Goal: Task Accomplishment & Management: Manage account settings

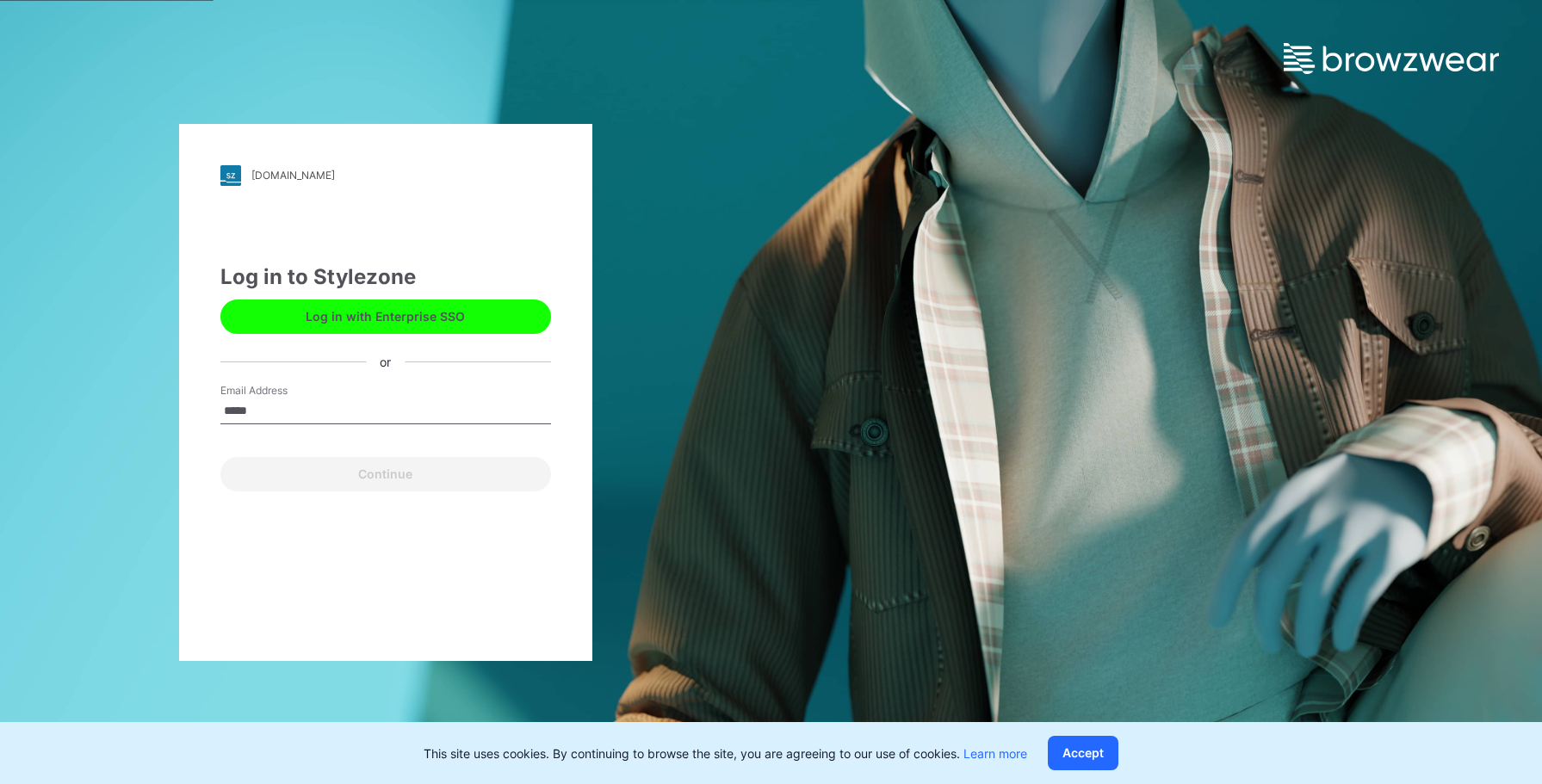
type input "**********"
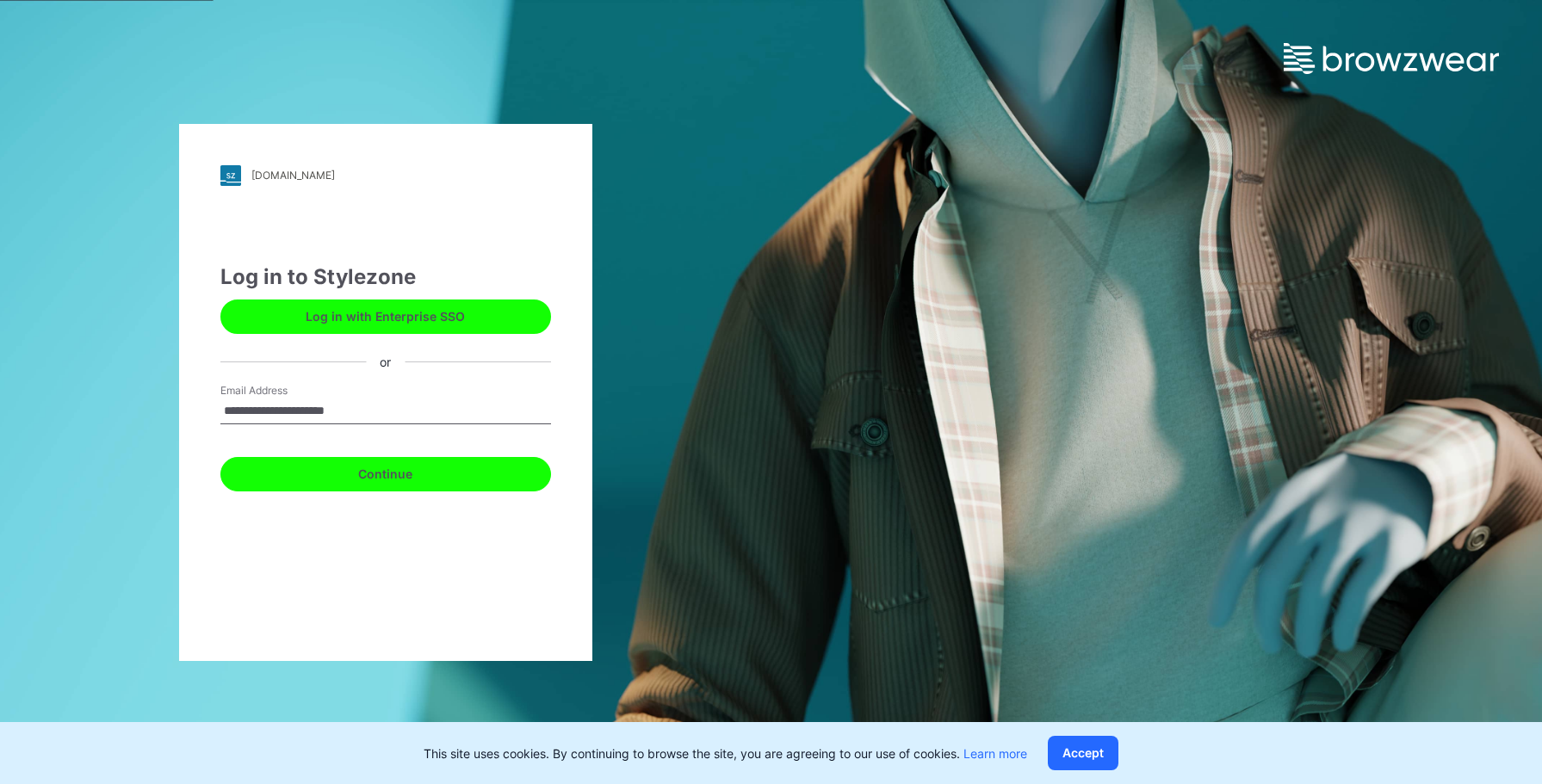
click at [399, 475] on button "Continue" at bounding box center [386, 474] width 331 height 34
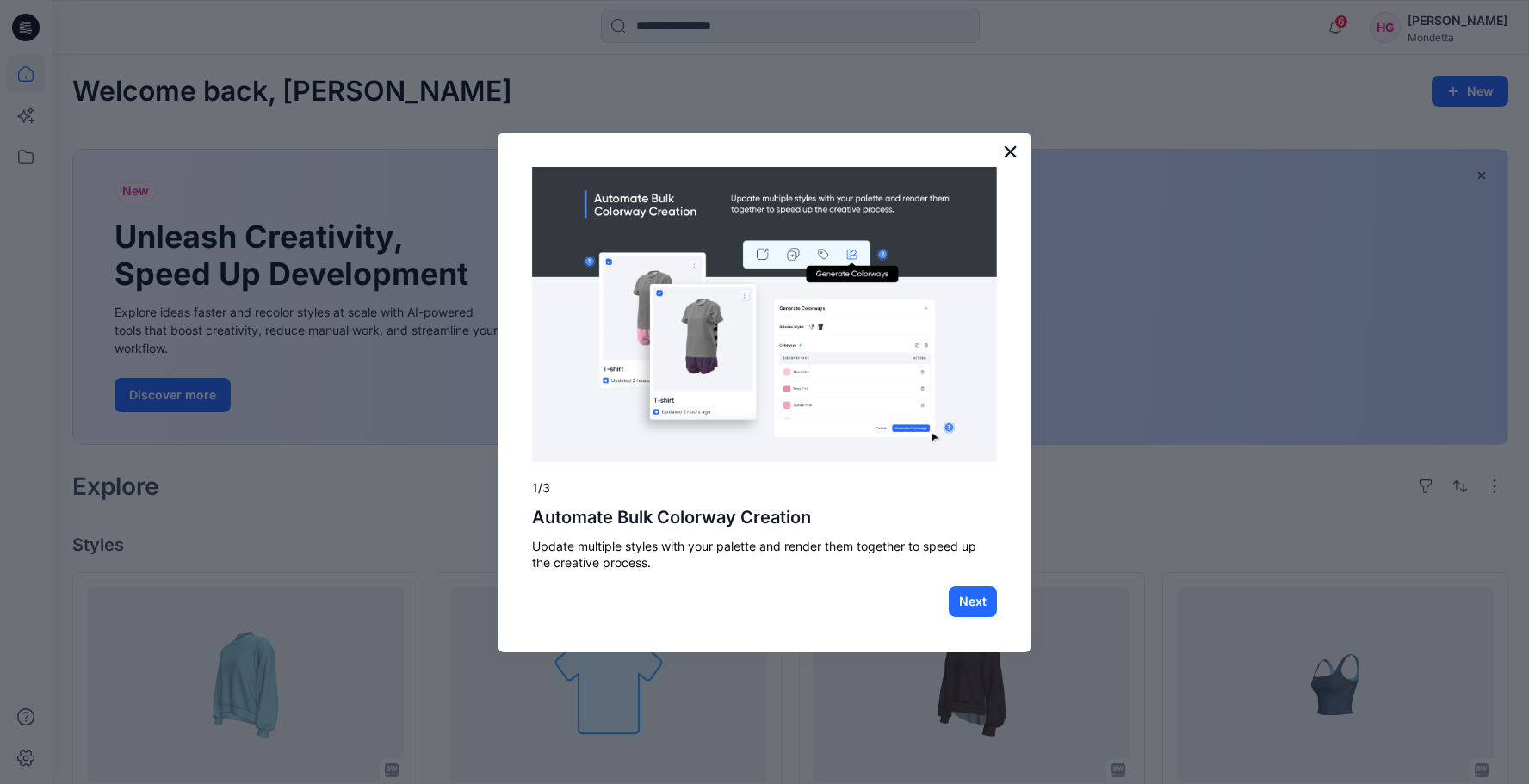
click at [1004, 141] on button "×" at bounding box center [1010, 152] width 17 height 27
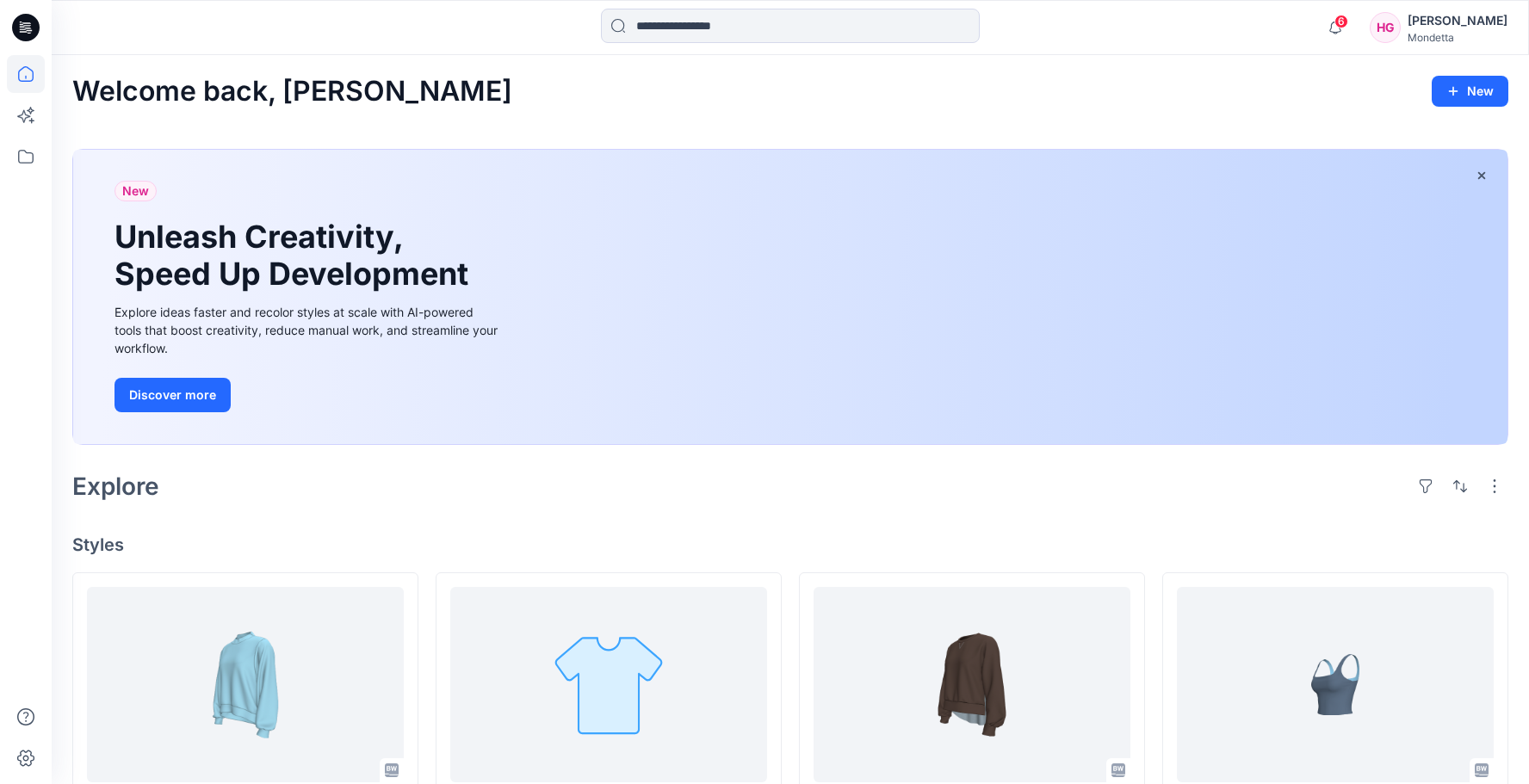
click at [1401, 25] on div "HG" at bounding box center [1385, 27] width 31 height 31
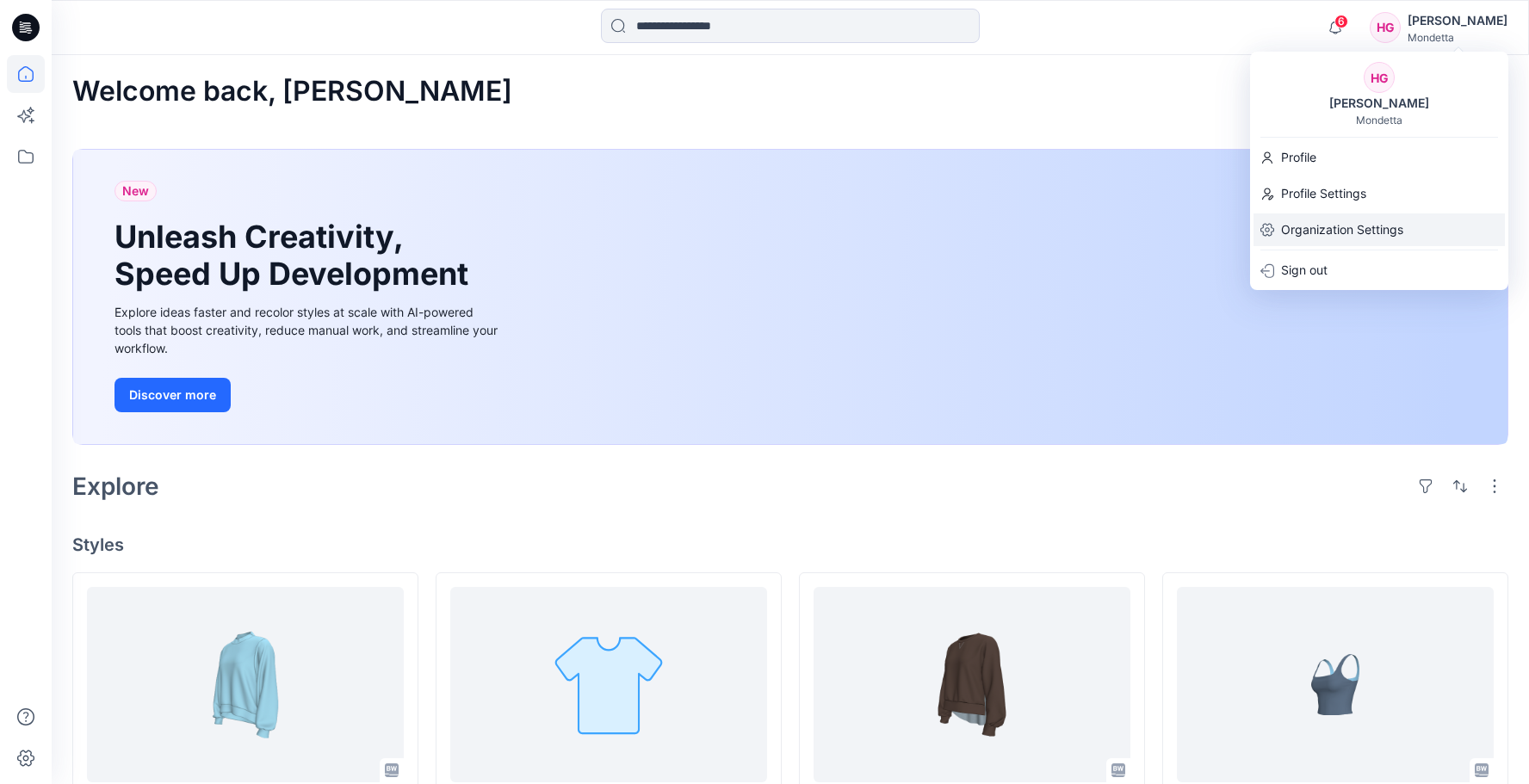
click at [1383, 231] on p "Organization Settings" at bounding box center [1342, 229] width 122 height 32
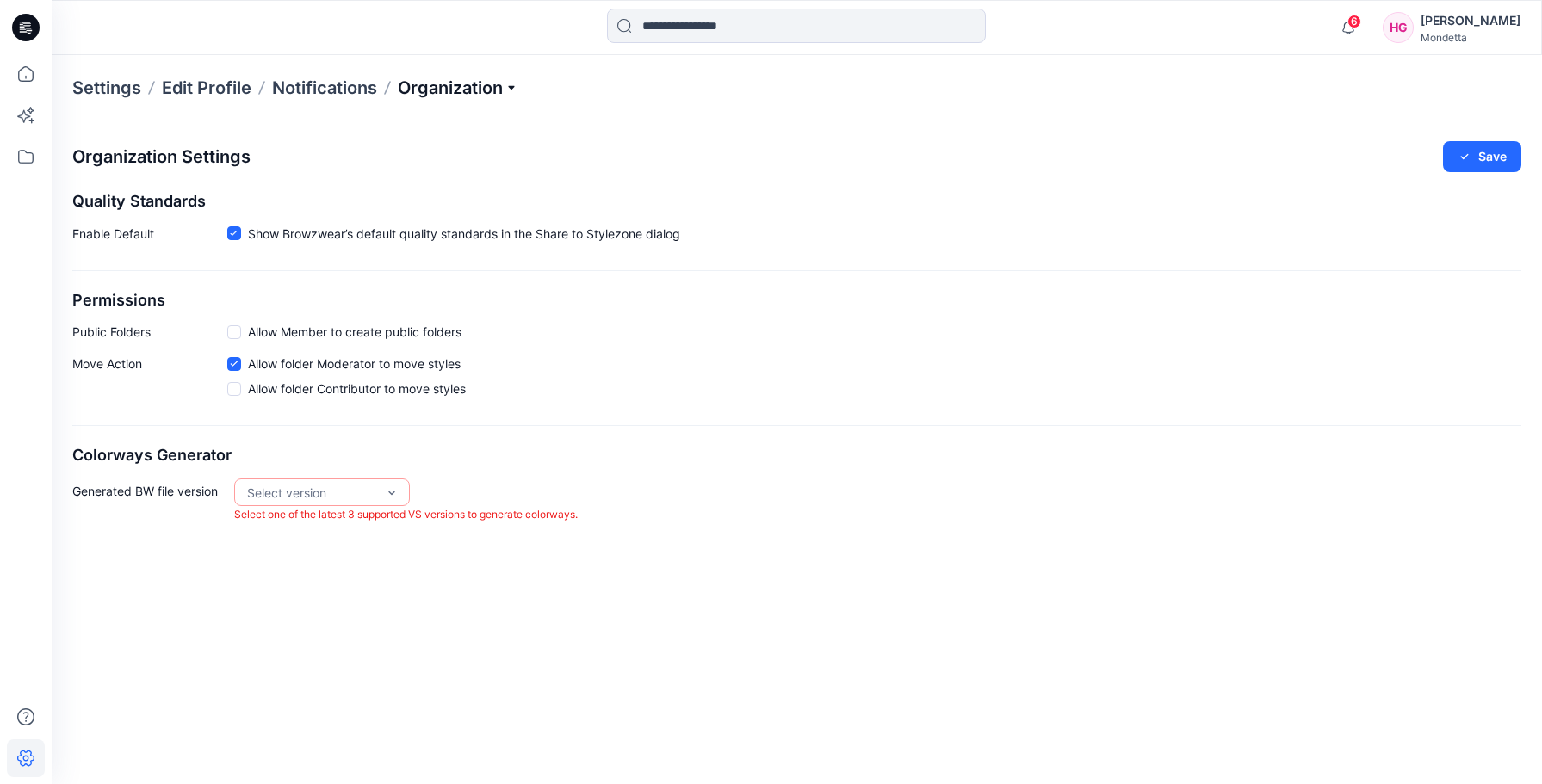
click at [504, 89] on p "Organization" at bounding box center [457, 87] width 120 height 24
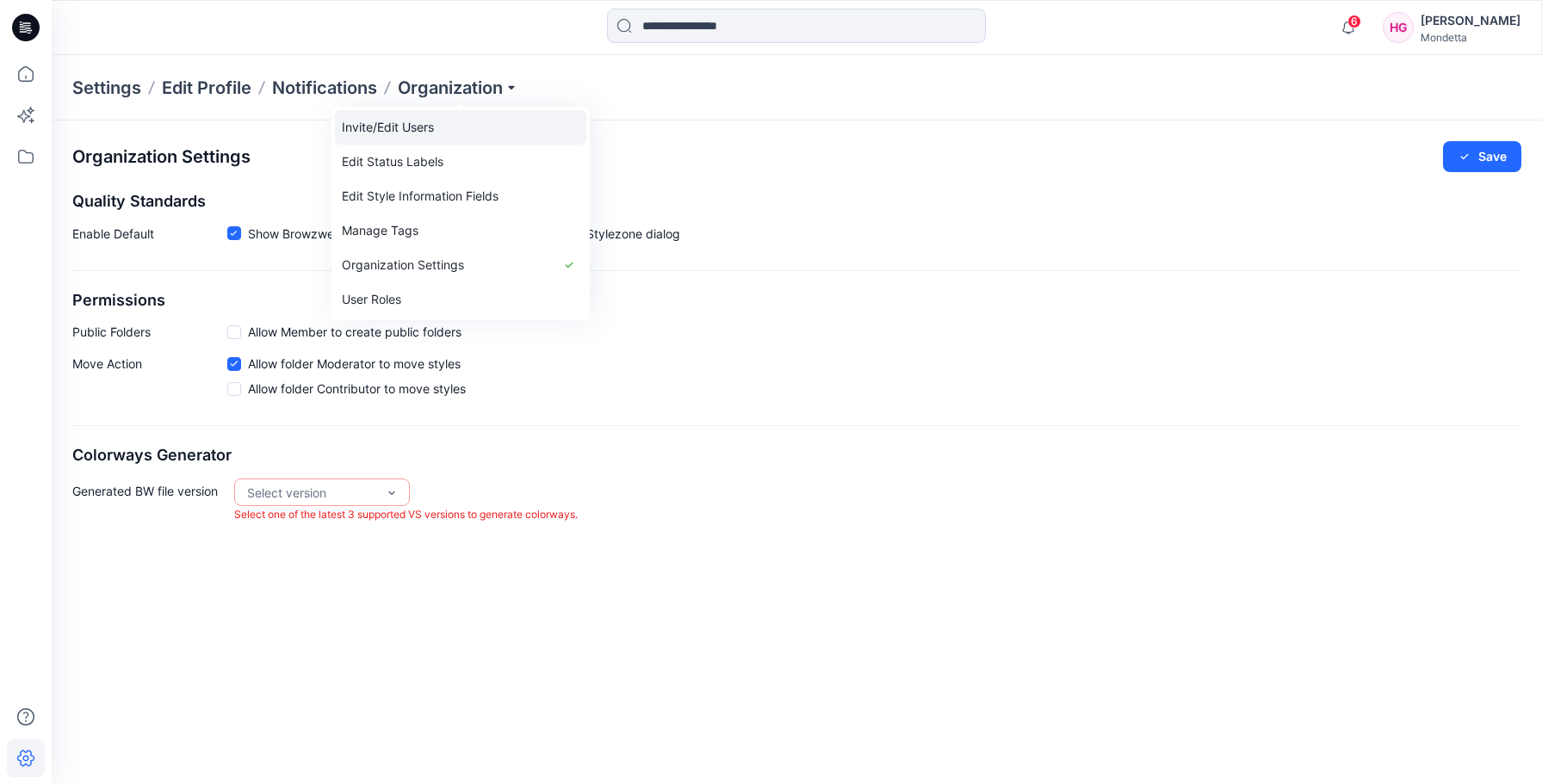
click at [411, 119] on link "Invite/Edit Users" at bounding box center [460, 127] width 252 height 34
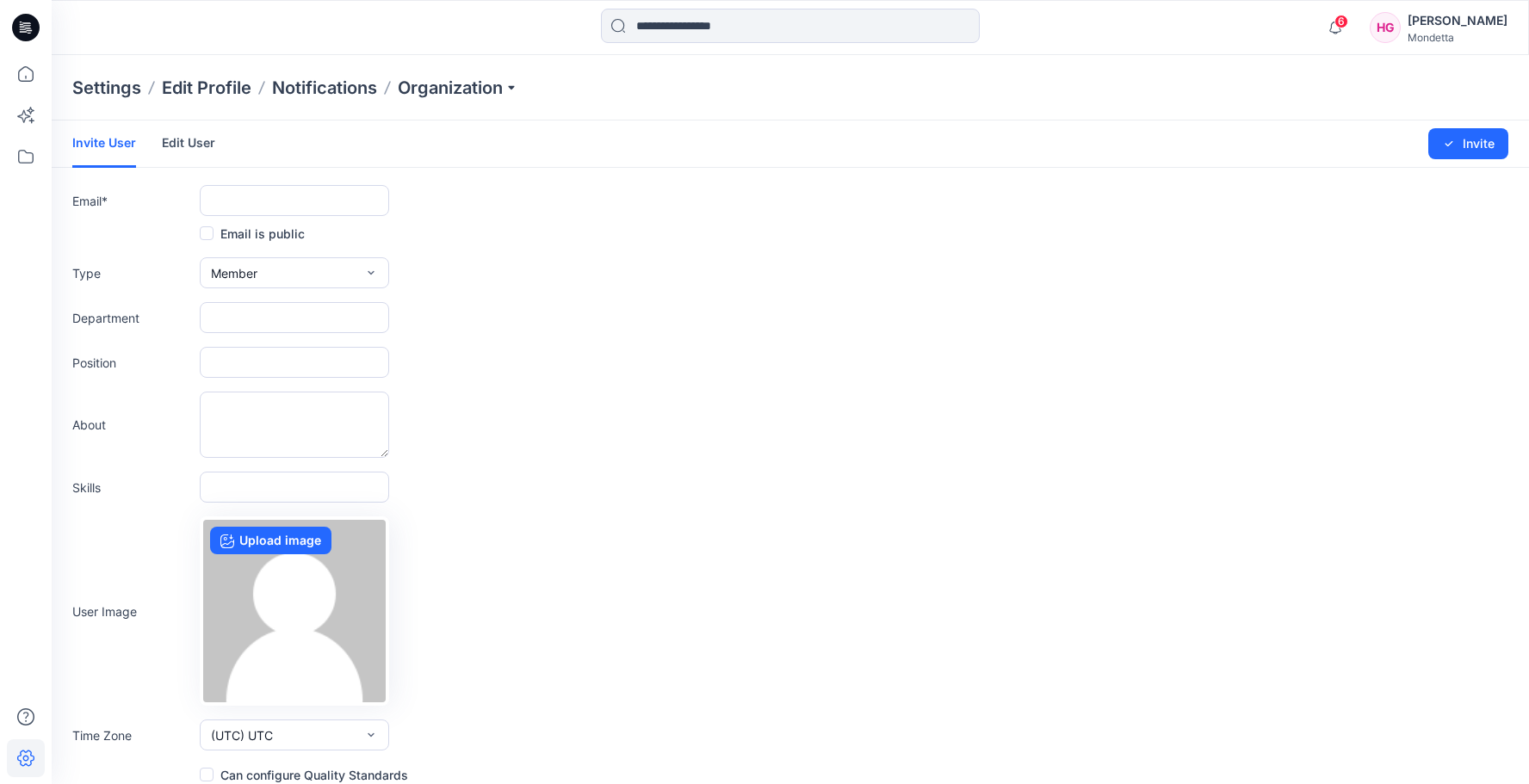
click at [195, 147] on link "Edit User" at bounding box center [188, 143] width 54 height 45
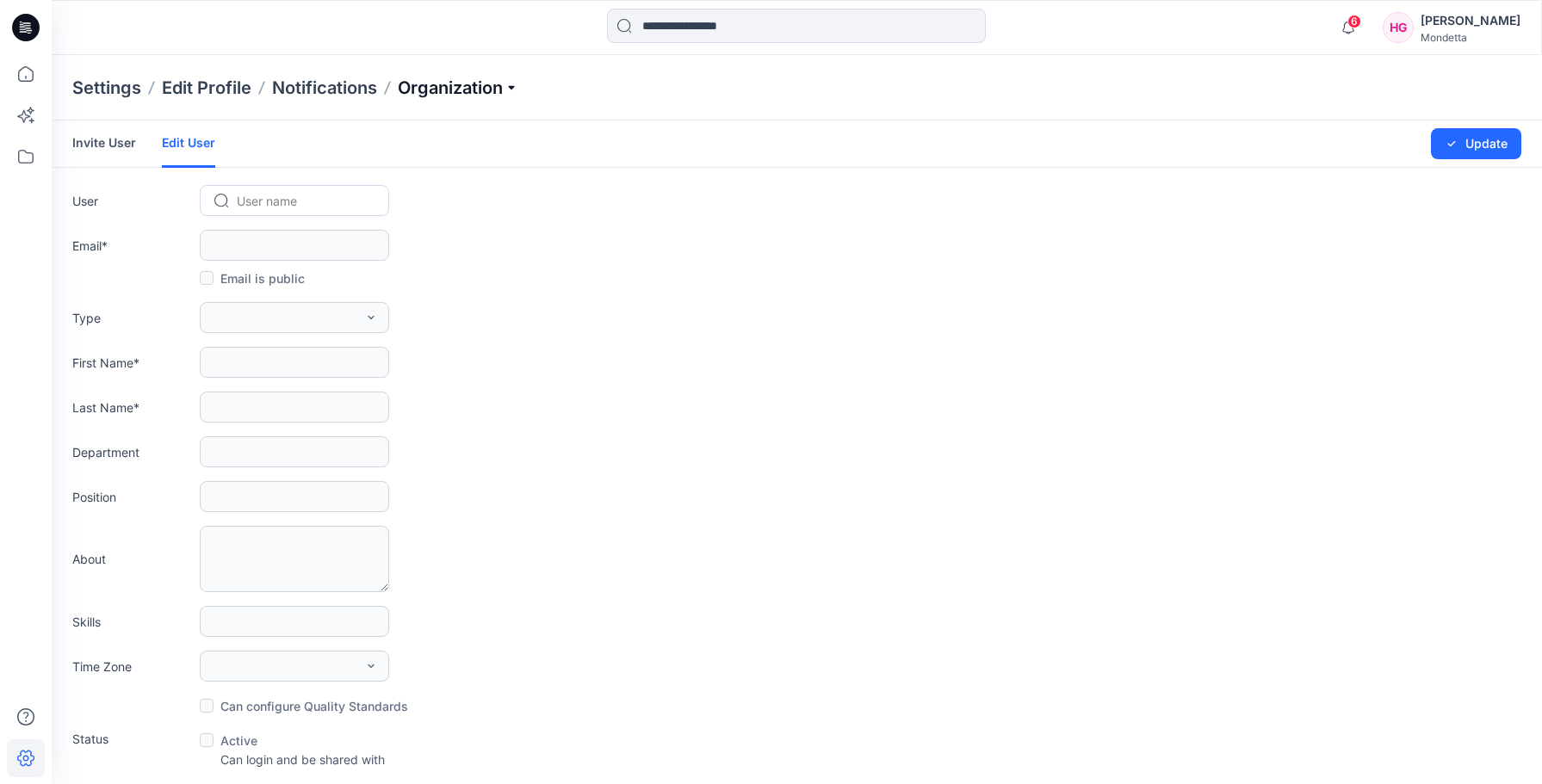
click at [456, 88] on p "Organization" at bounding box center [457, 87] width 120 height 24
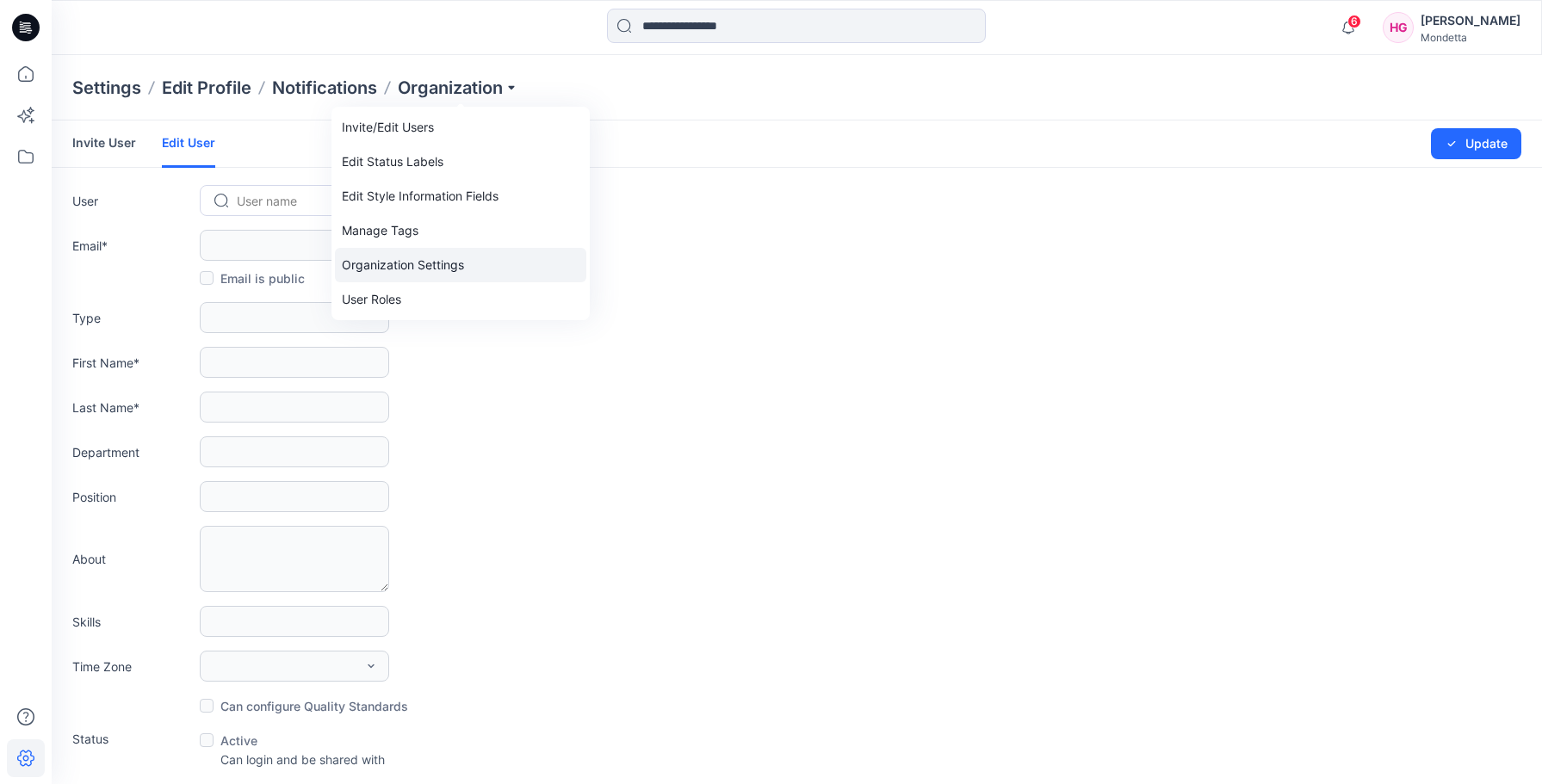
click at [453, 270] on link "Organization Settings" at bounding box center [460, 264] width 252 height 34
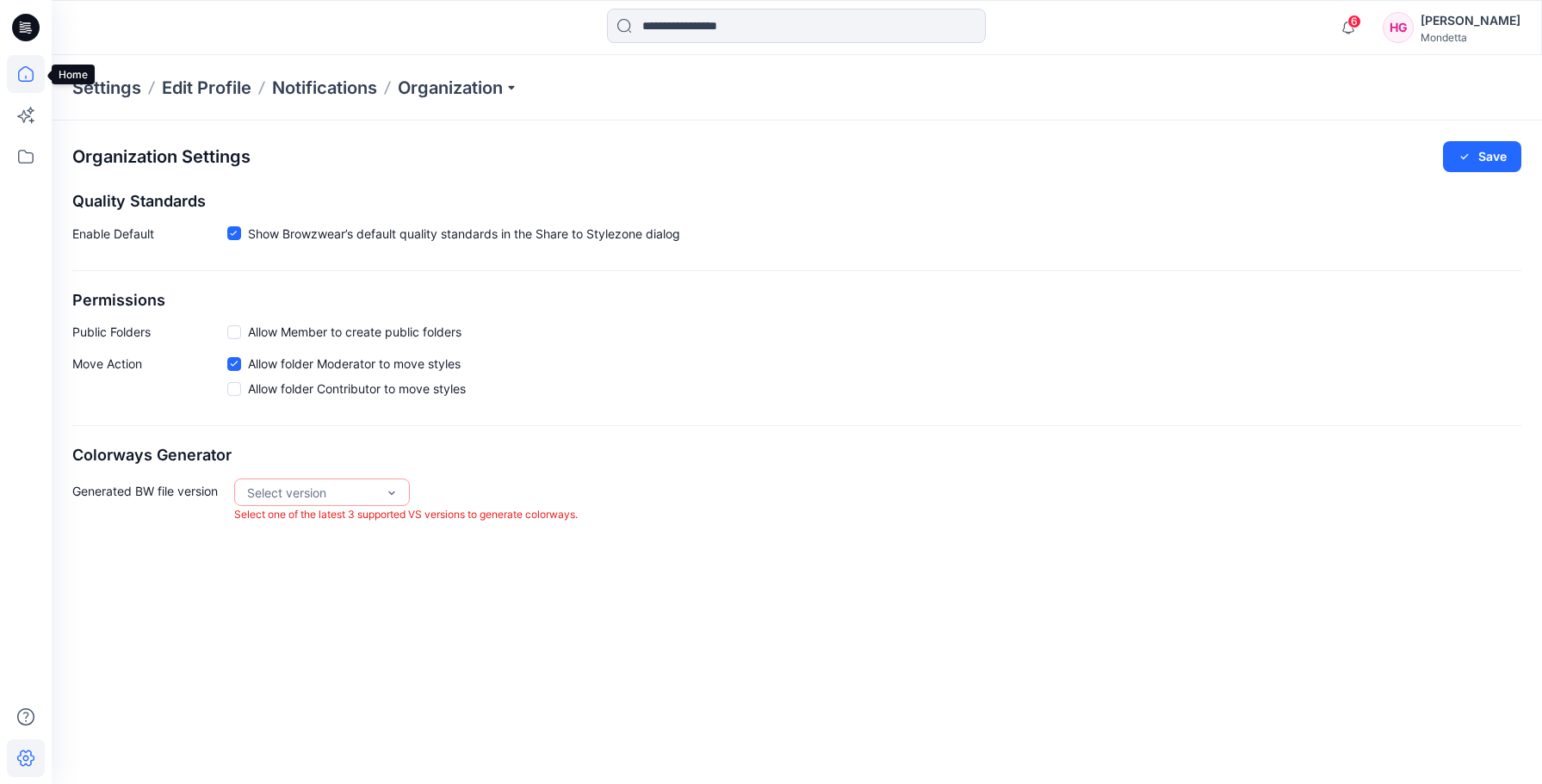
click at [36, 70] on icon at bounding box center [25, 73] width 38 height 38
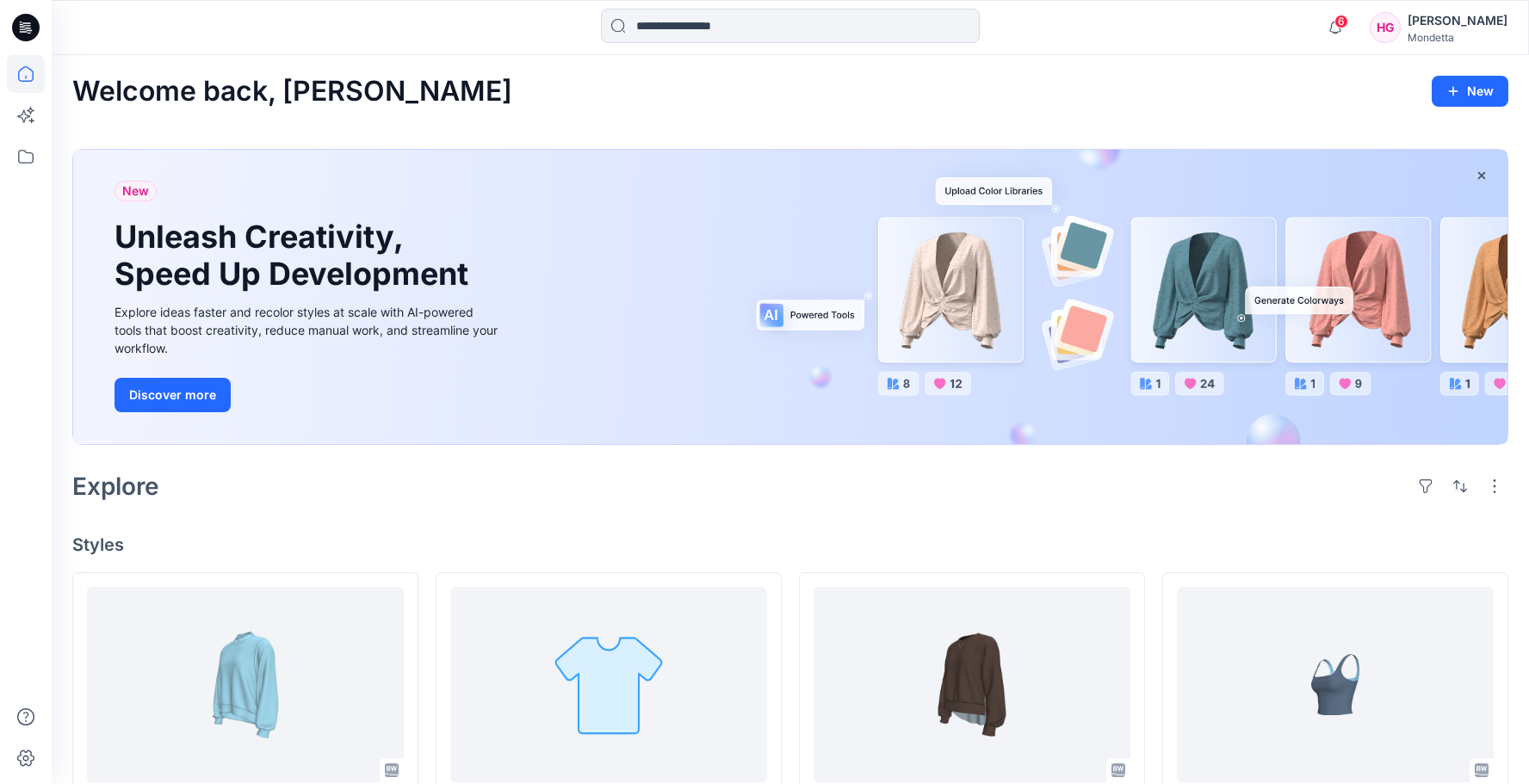
click at [1475, 22] on div "[PERSON_NAME]" at bounding box center [1458, 21] width 100 height 21
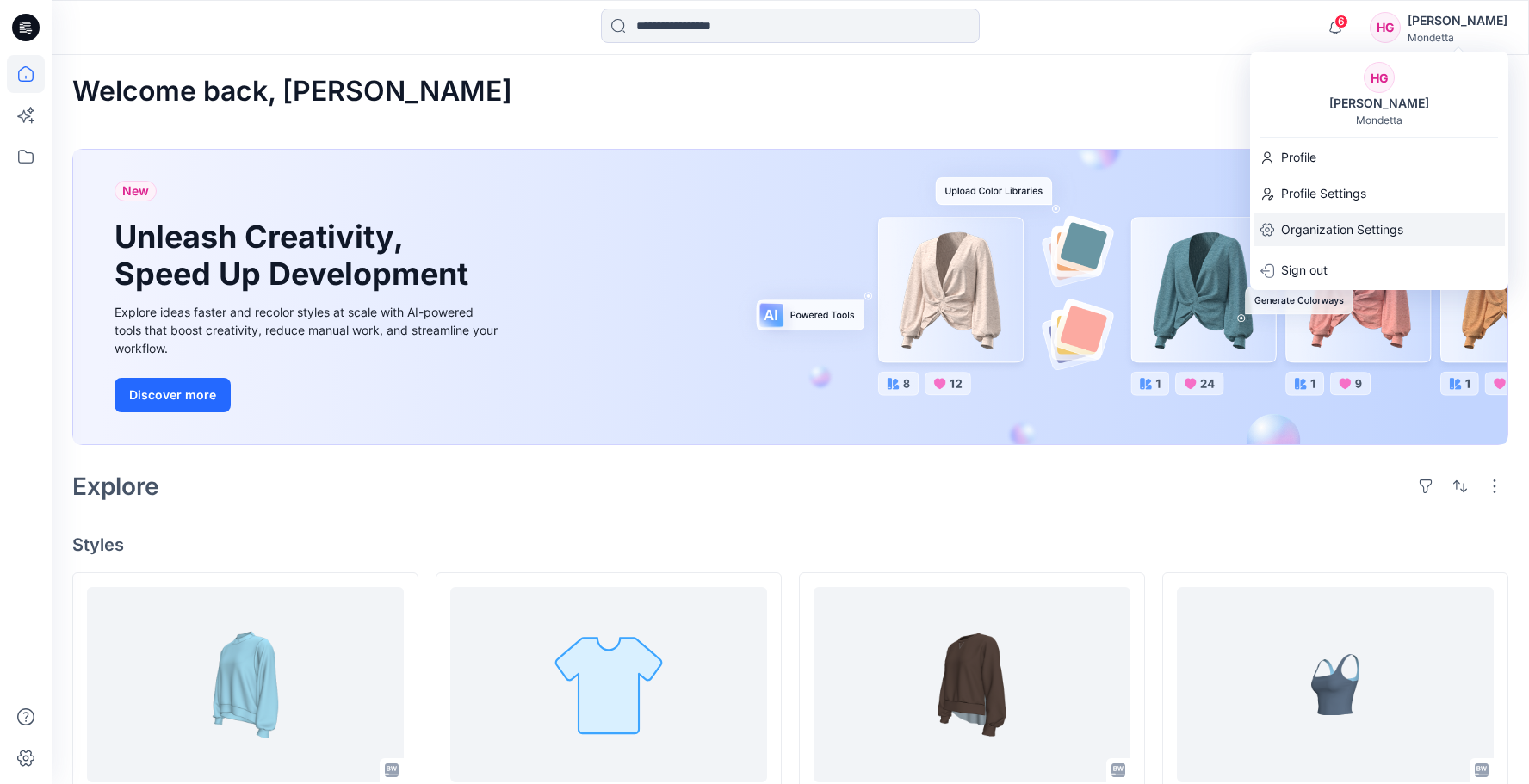
click at [1325, 227] on p "Organization Settings" at bounding box center [1342, 229] width 122 height 32
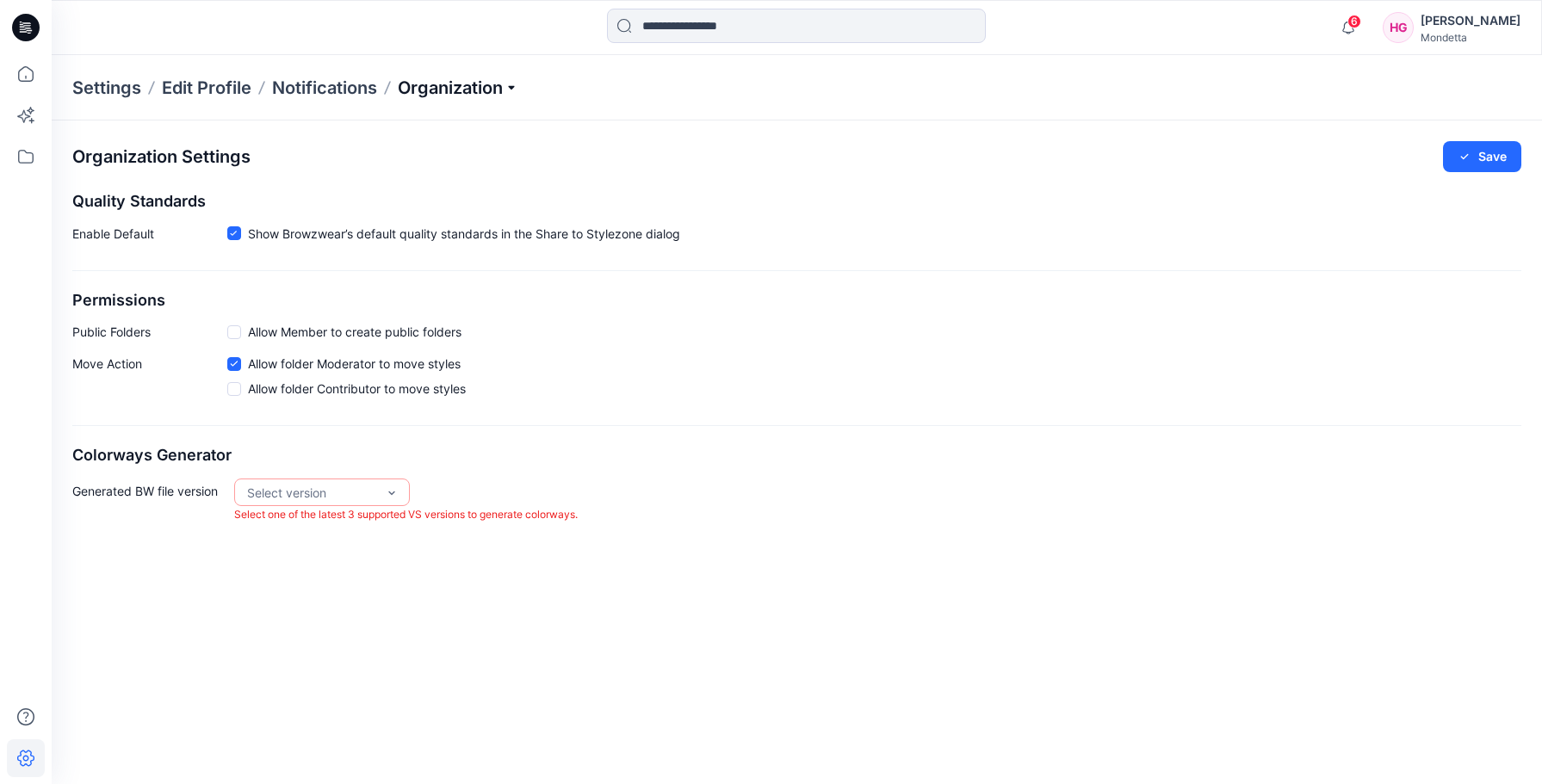
click at [518, 86] on p "Organization" at bounding box center [457, 87] width 120 height 24
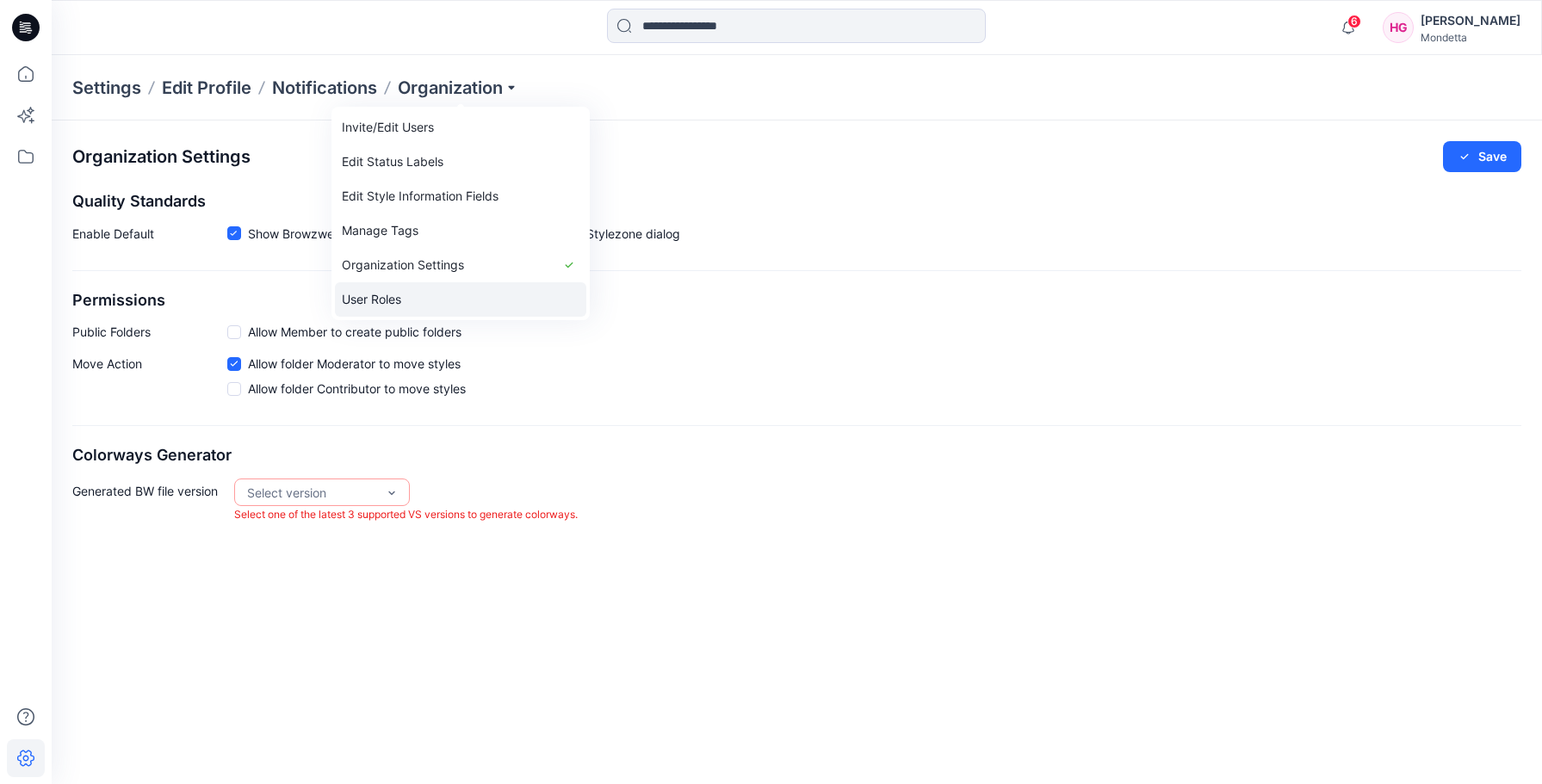
click at [397, 306] on link "User Roles" at bounding box center [460, 299] width 252 height 34
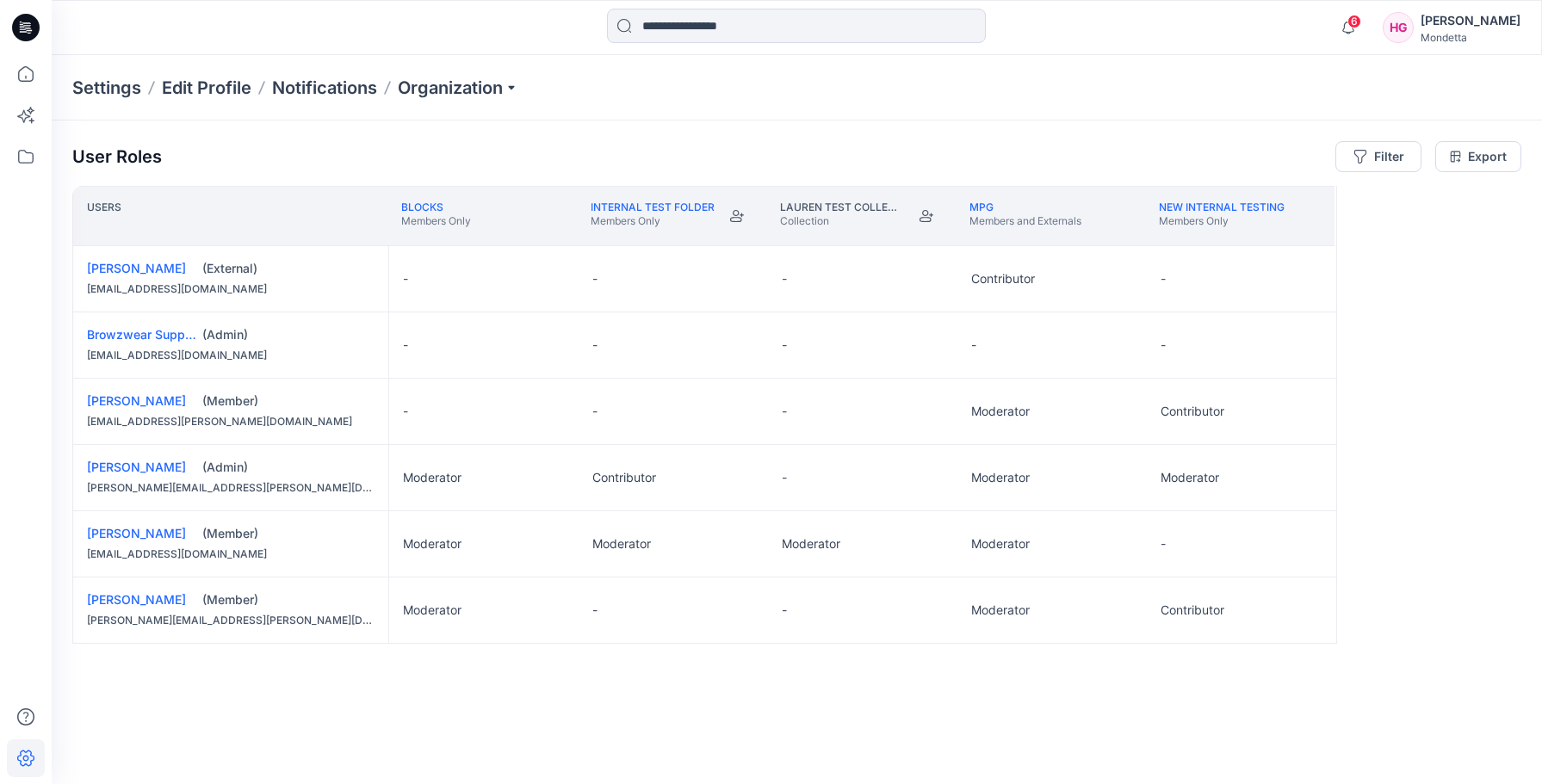
click at [1499, 27] on div "[PERSON_NAME]" at bounding box center [1471, 21] width 100 height 21
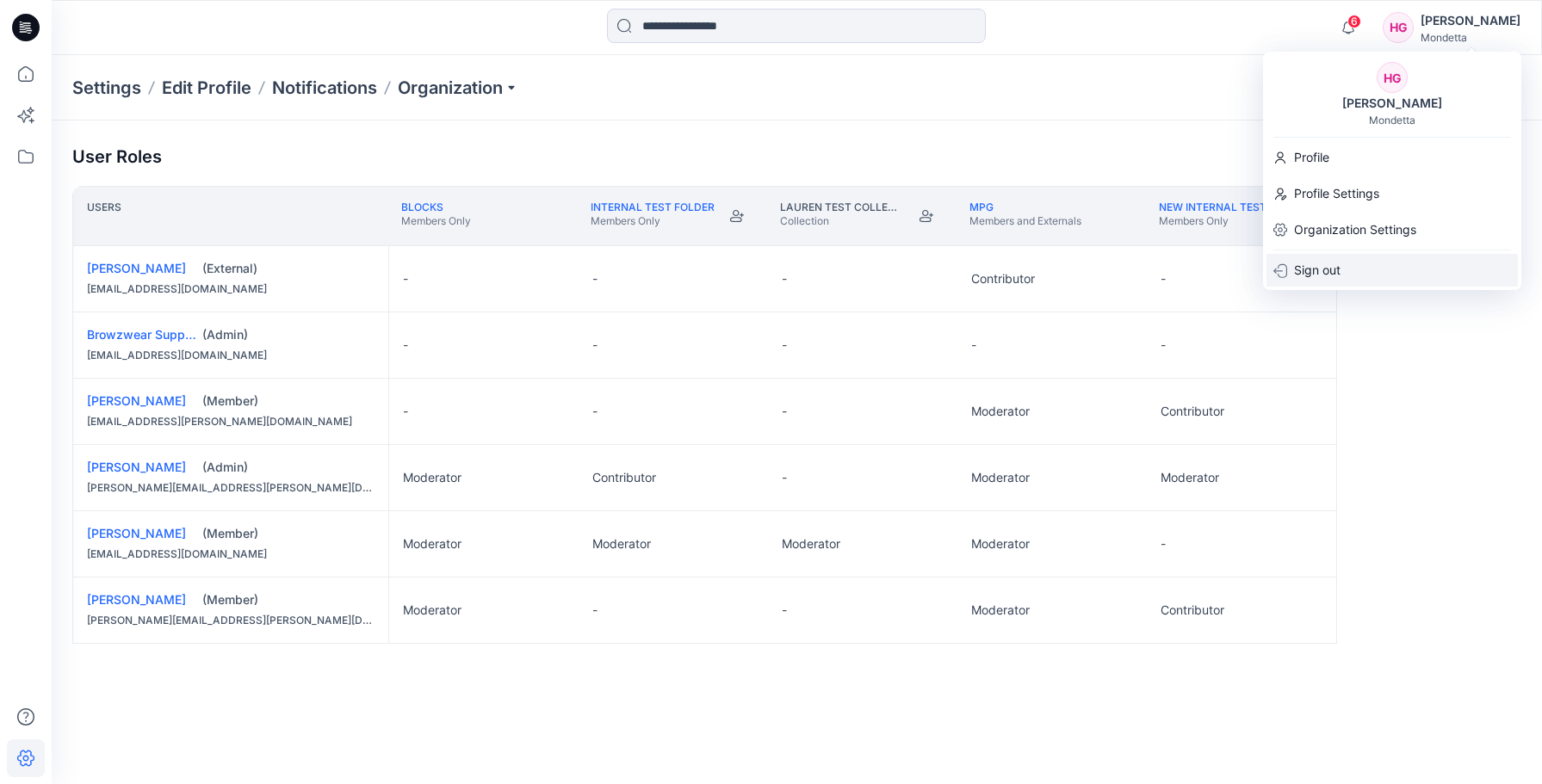
click at [1361, 260] on div "Sign out" at bounding box center [1392, 269] width 252 height 32
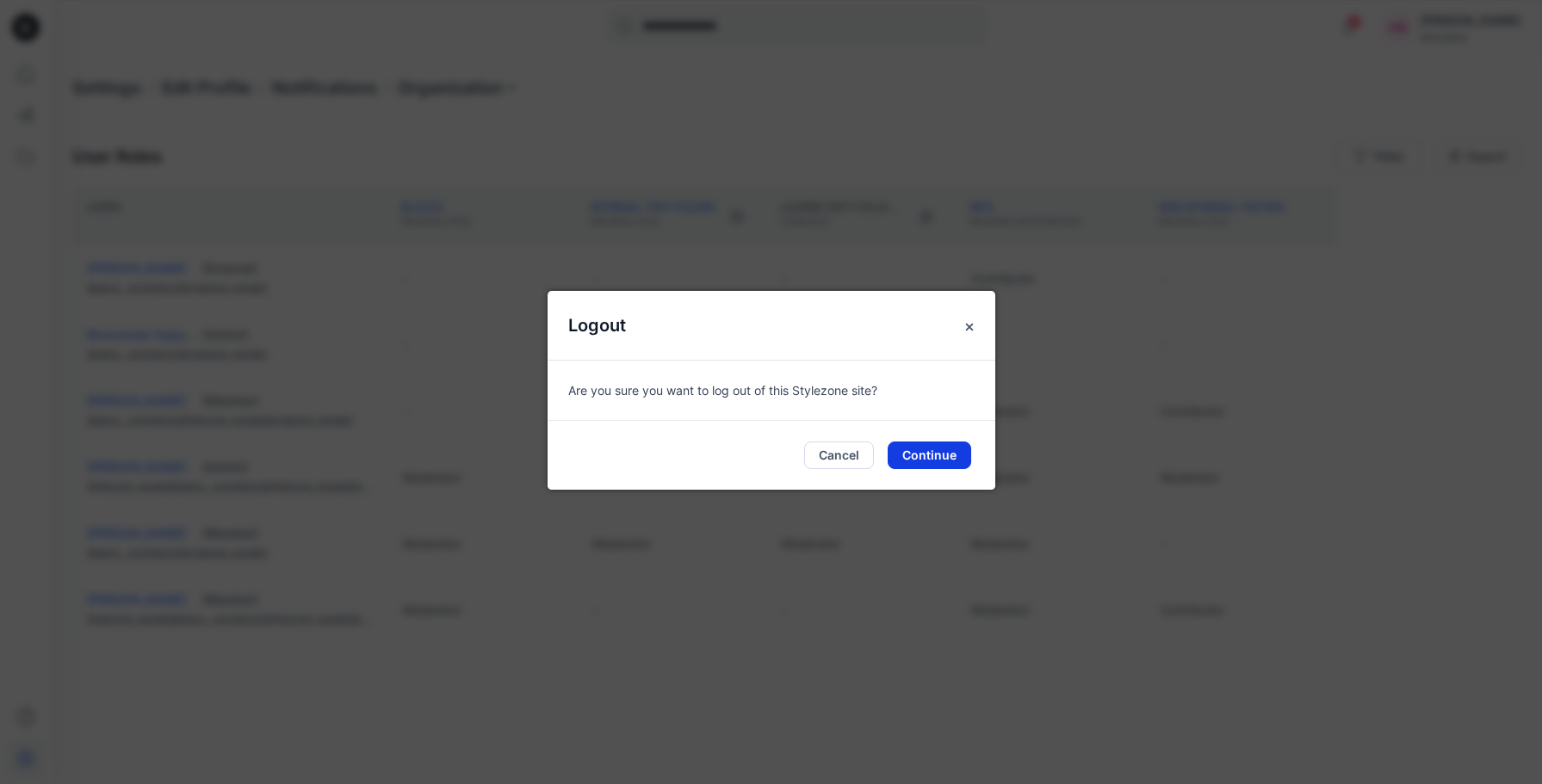
click at [930, 453] on button "Continue" at bounding box center [929, 455] width 83 height 27
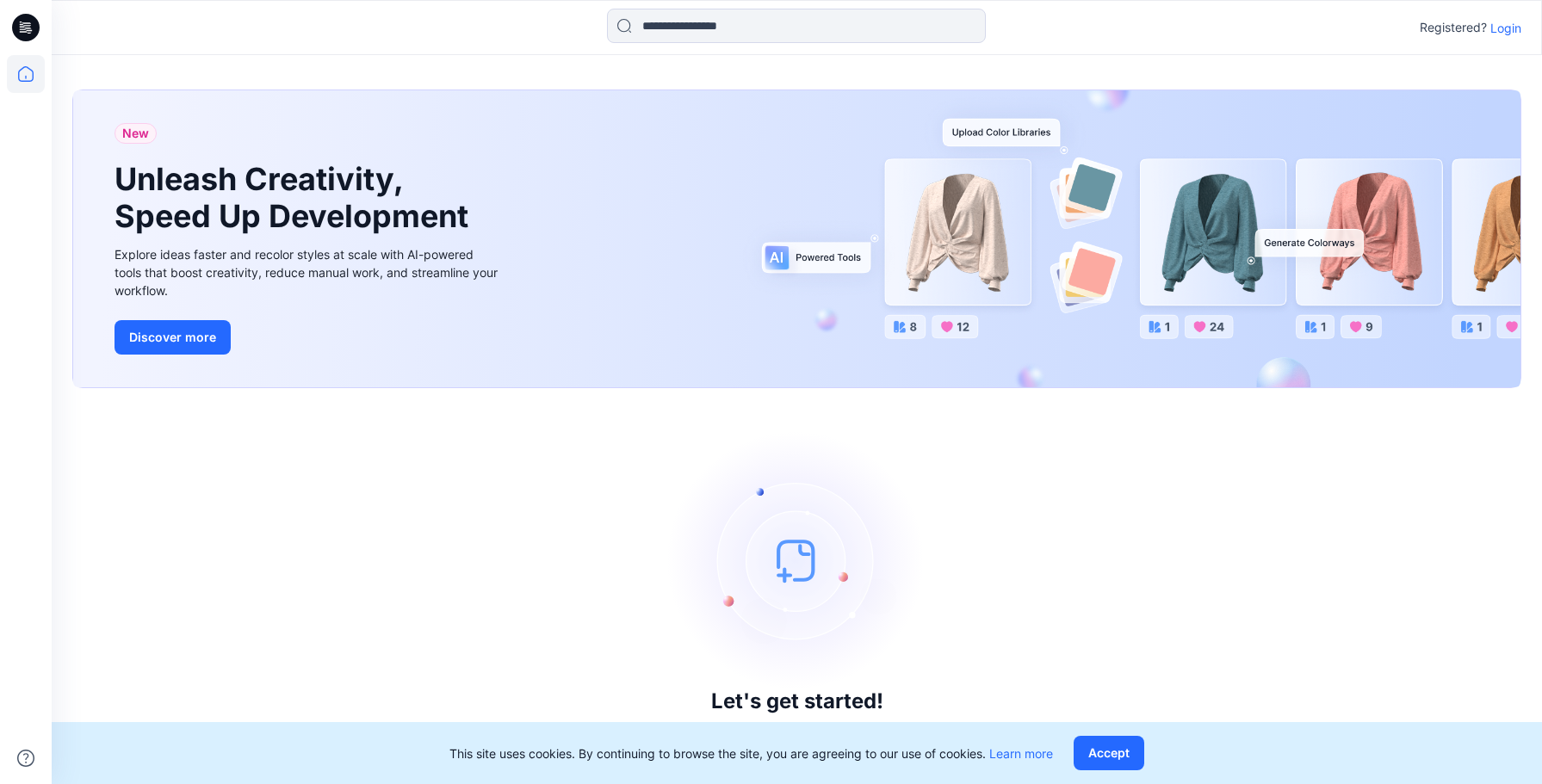
click at [397, 768] on div "This site uses cookies. By continuing to browse the site, you are agreeing to o…" at bounding box center [797, 753] width 1490 height 62
